Goal: Task Accomplishment & Management: Manage account settings

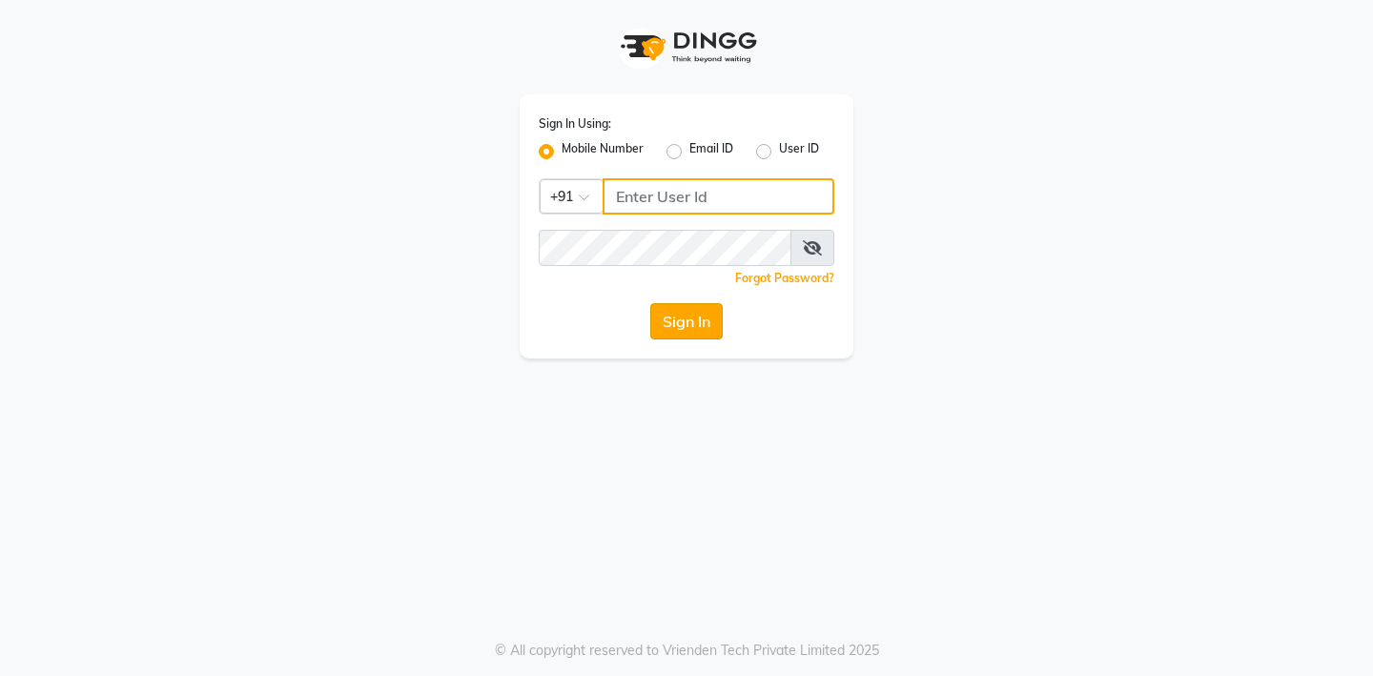
type input "8390500011"
click at [694, 327] on button "Sign In" at bounding box center [686, 321] width 72 height 36
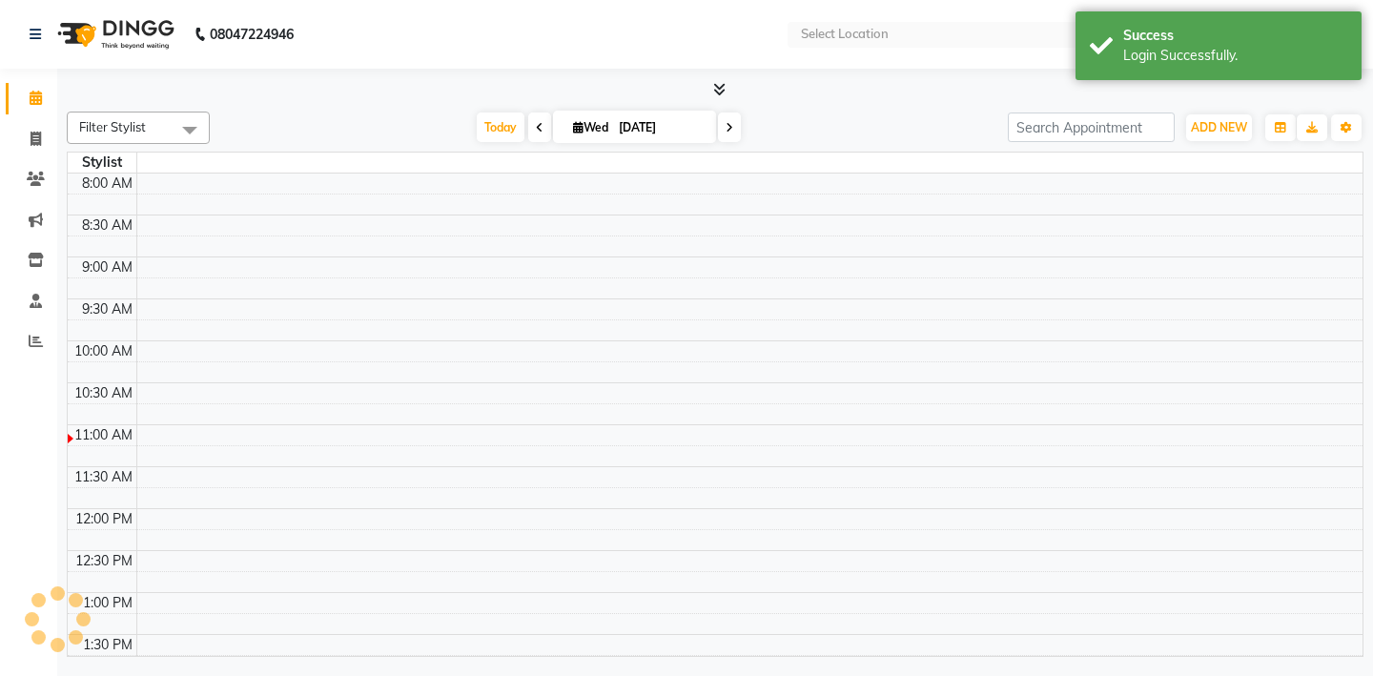
select select "en"
